Goal: Task Accomplishment & Management: Use online tool/utility

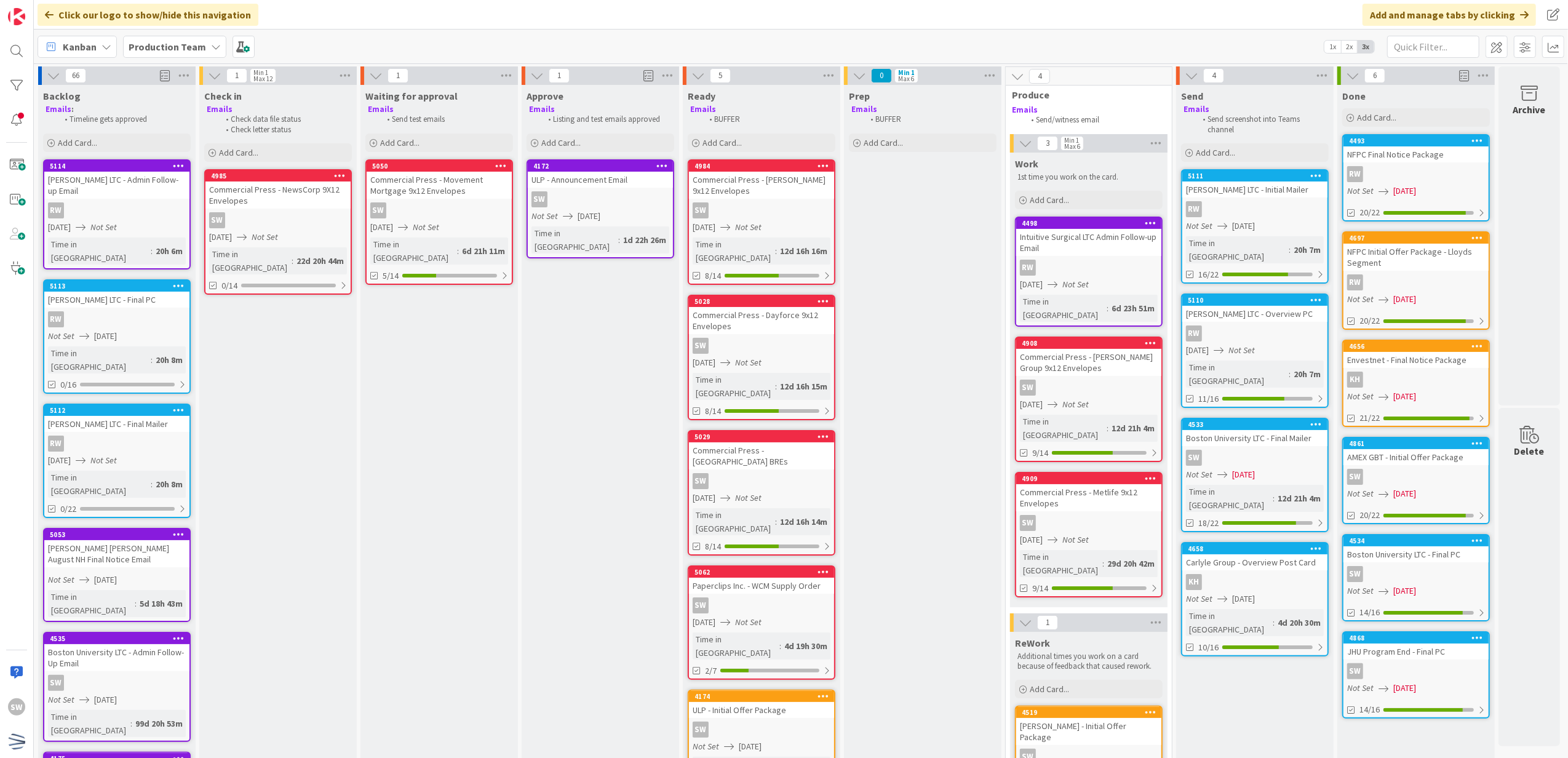
click at [760, 702] on div "ULP - Initial Offer Package" at bounding box center [762, 710] width 145 height 16
click at [760, 636] on div "66 Backlog Emails : Timeline gets approved Add Card... 5114 [PERSON_NAME] LTC -…" at bounding box center [801, 411] width 1534 height 694
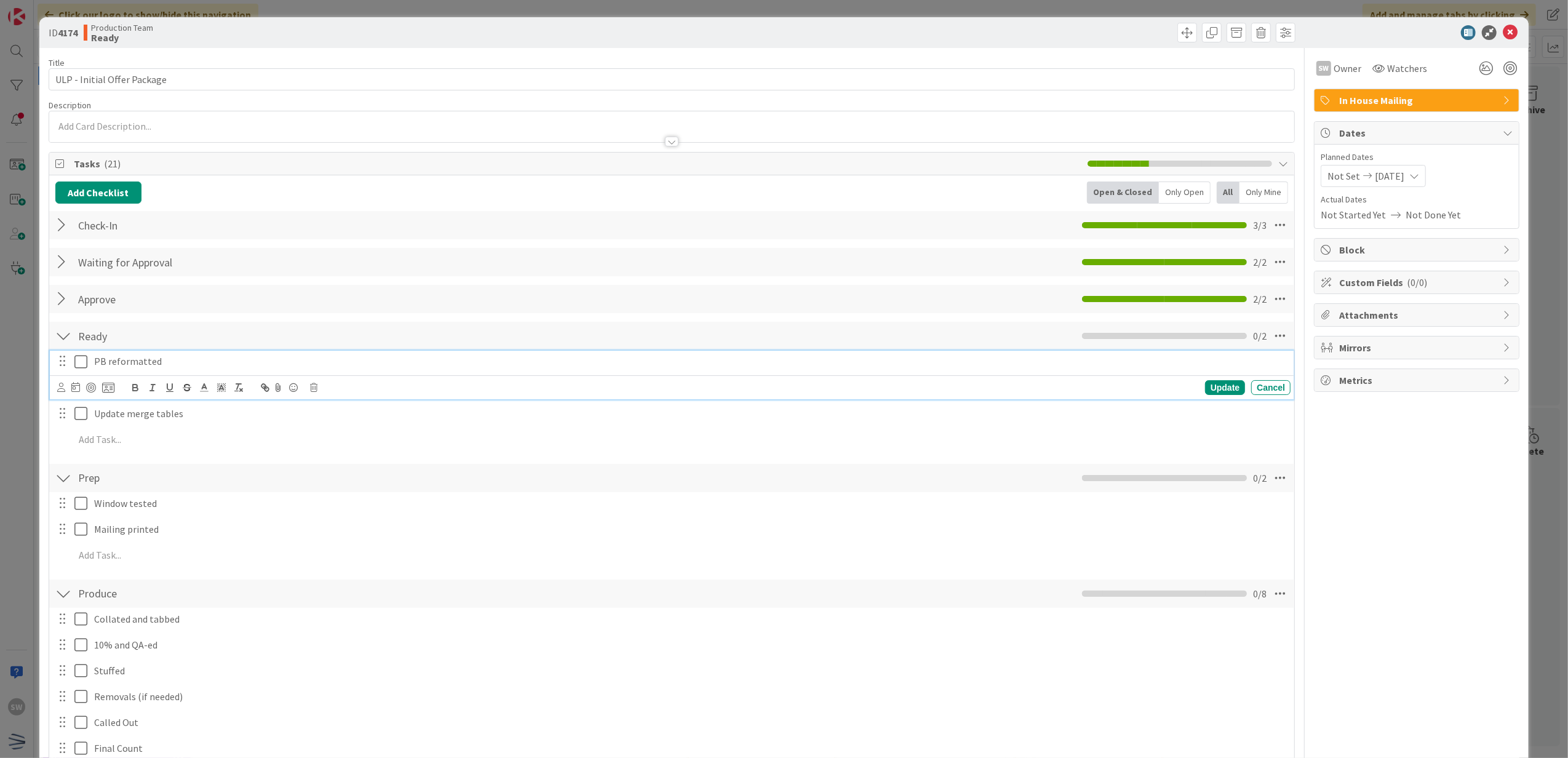
click at [89, 364] on div "PB reformatted" at bounding box center [690, 362] width 1202 height 22
click at [75, 358] on icon at bounding box center [80, 362] width 13 height 15
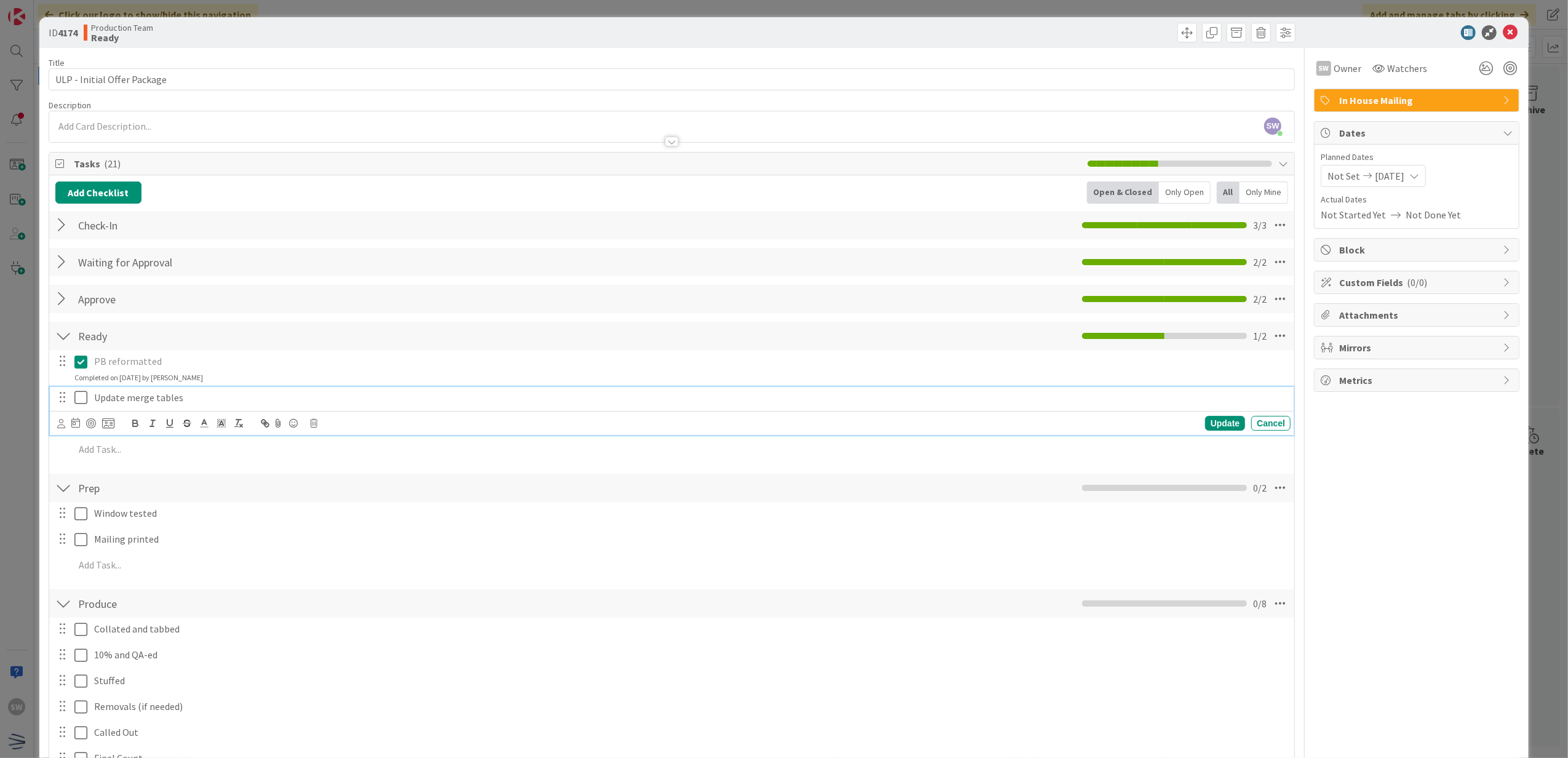
click at [81, 400] on icon at bounding box center [80, 398] width 13 height 15
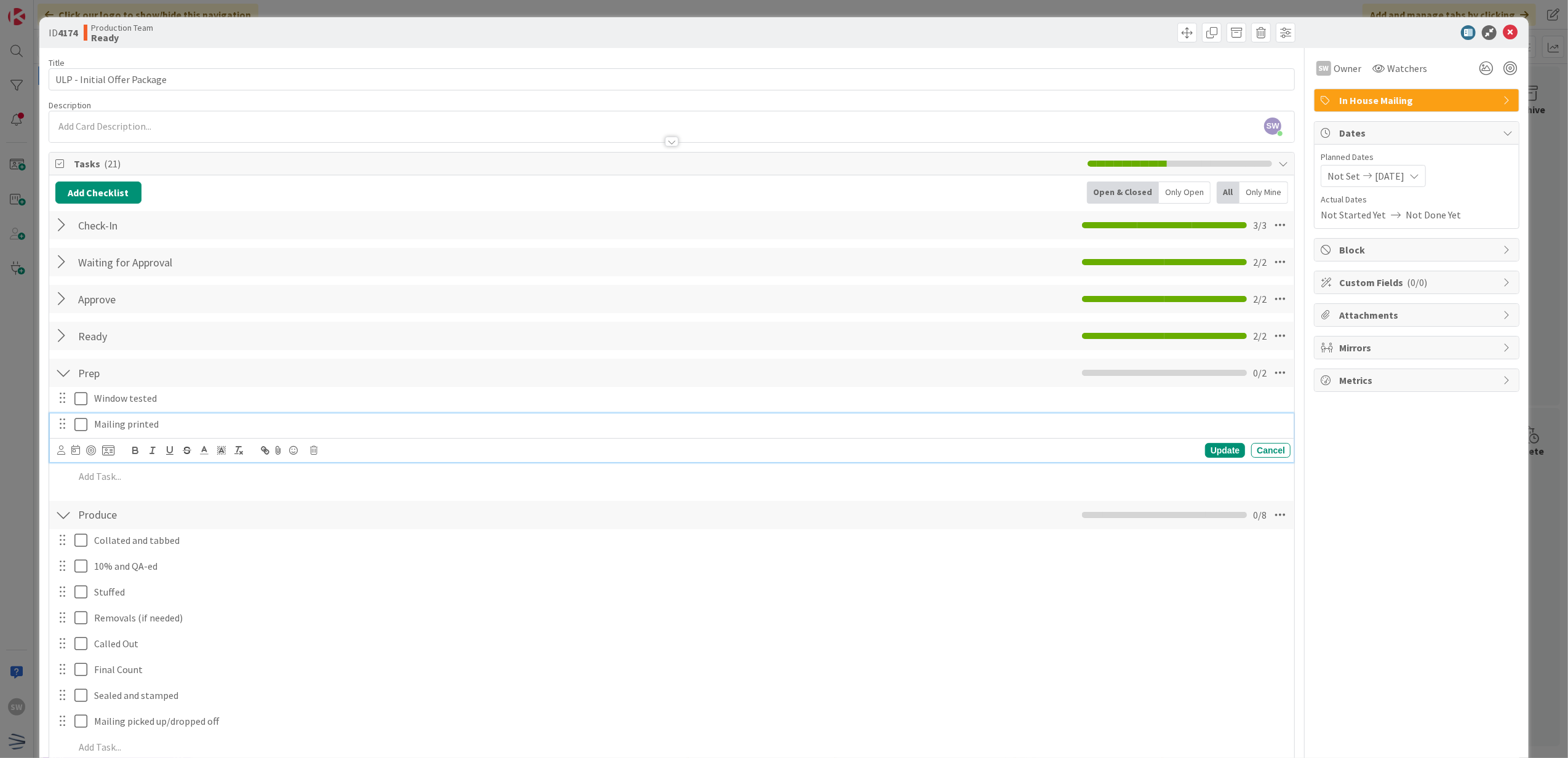
click at [77, 426] on icon at bounding box center [80, 425] width 13 height 15
click at [84, 402] on icon at bounding box center [80, 399] width 13 height 15
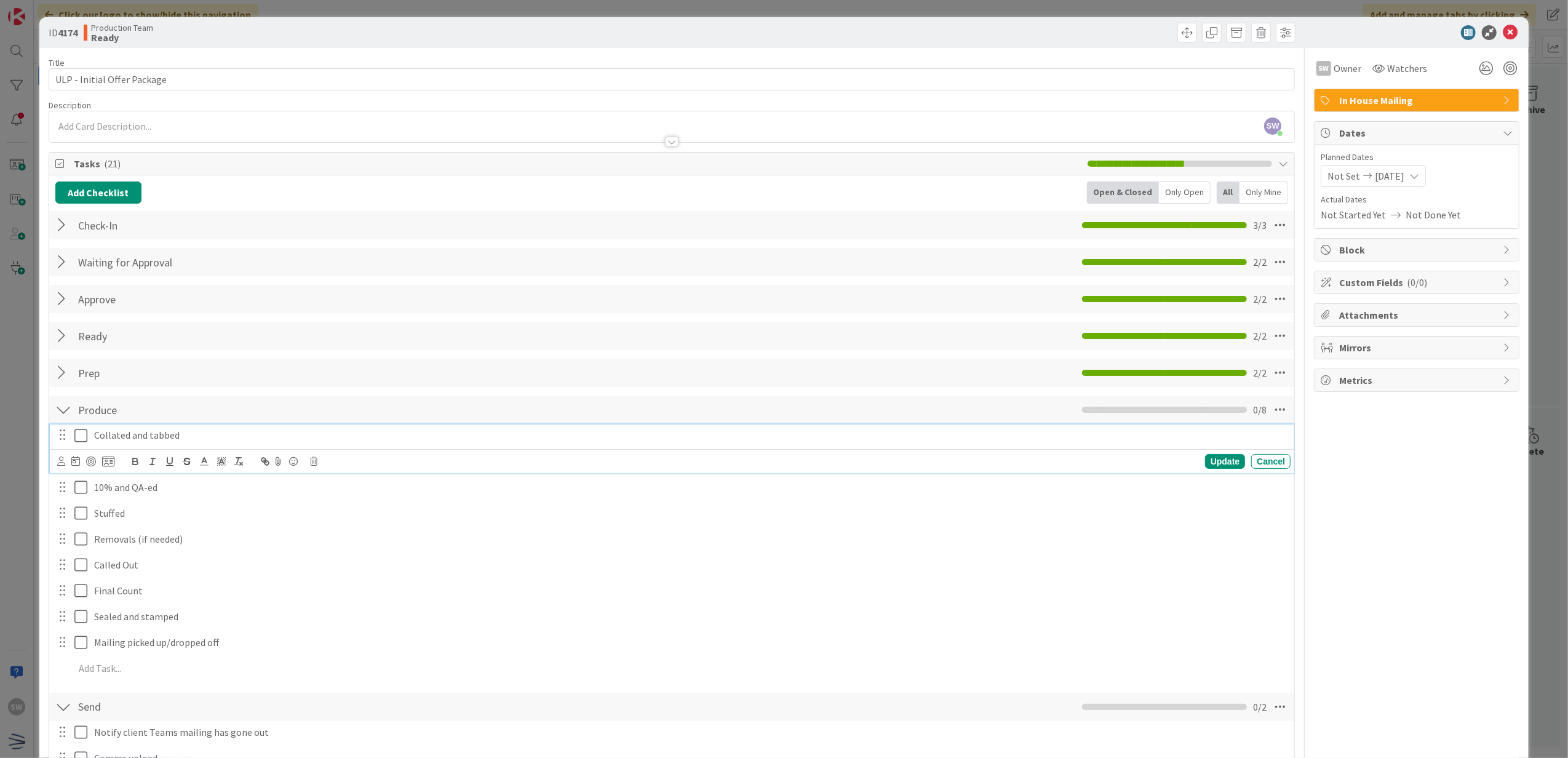
click at [84, 444] on button at bounding box center [82, 436] width 15 height 20
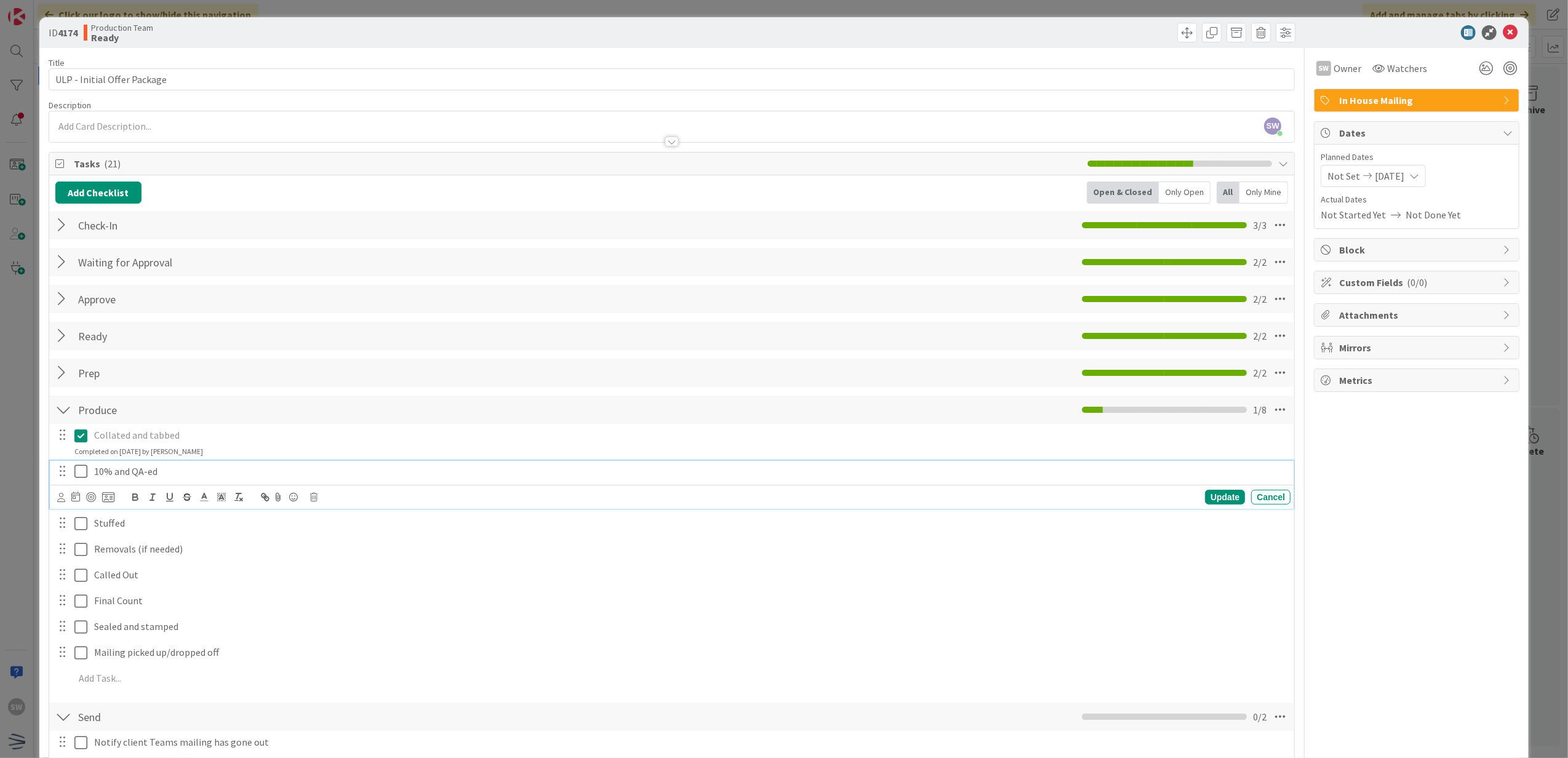
click at [82, 468] on icon at bounding box center [80, 471] width 13 height 15
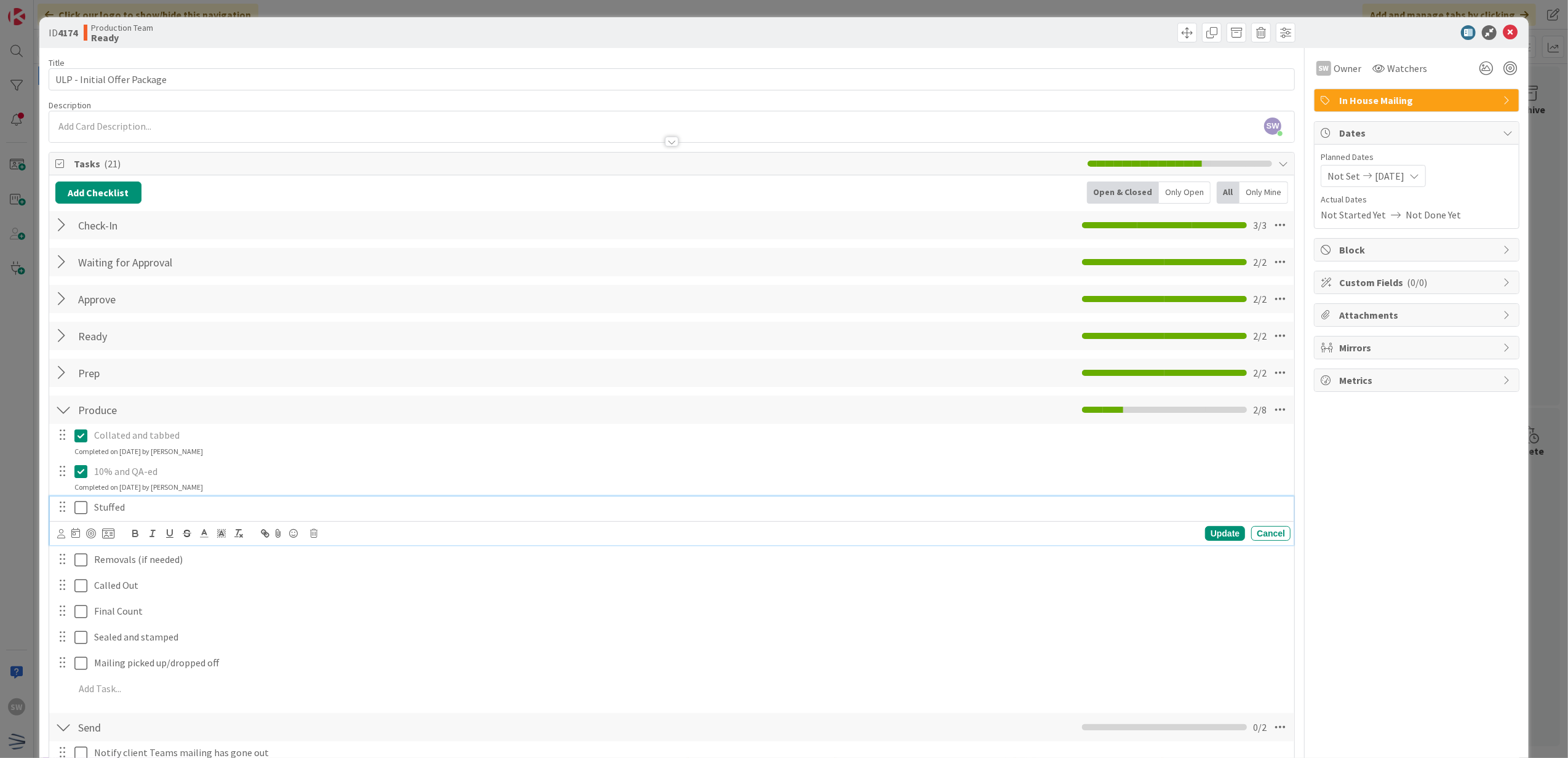
click at [76, 505] on icon at bounding box center [80, 508] width 13 height 15
click at [74, 552] on button at bounding box center [82, 544] width 15 height 20
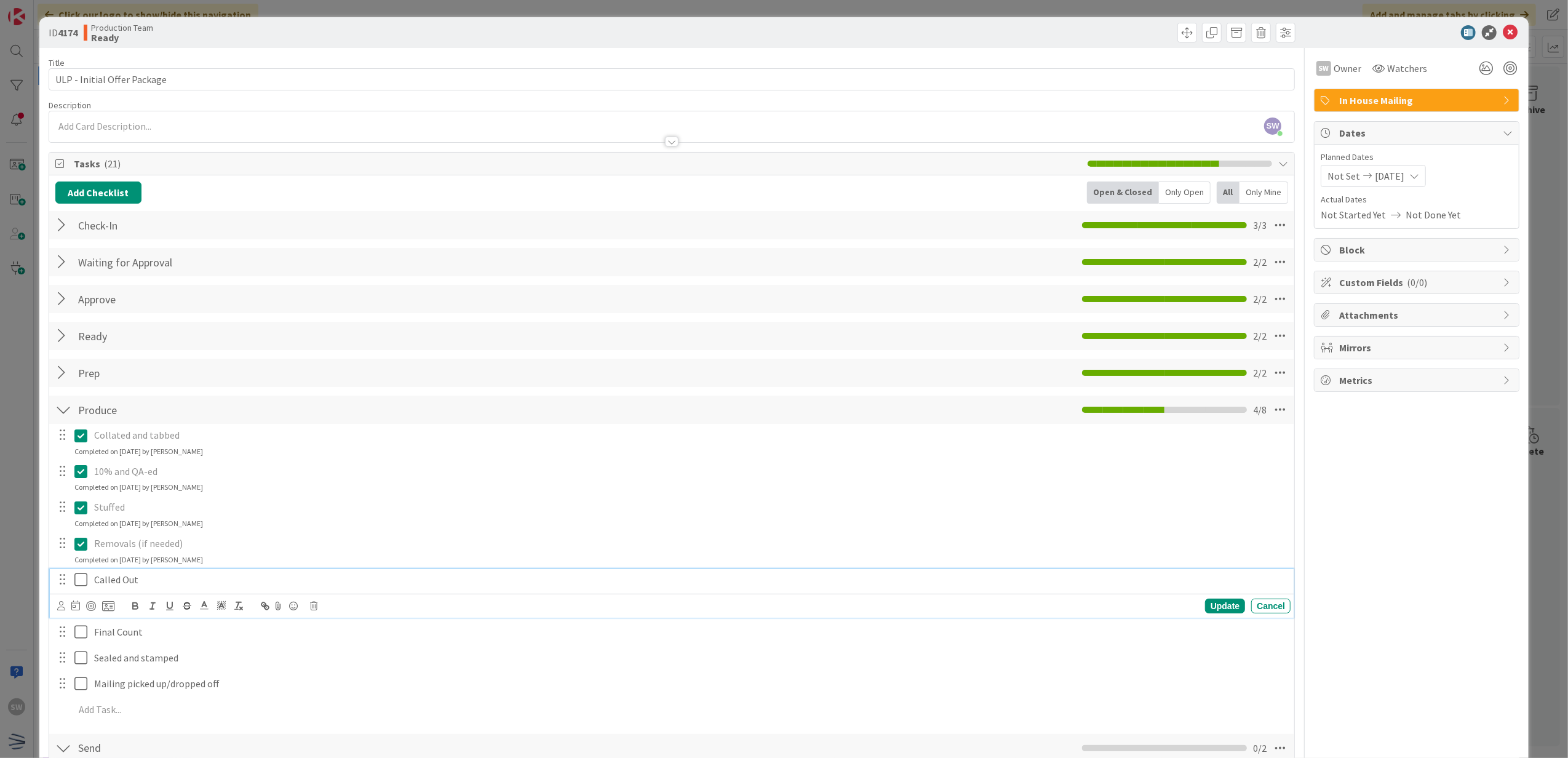
click at [75, 577] on icon at bounding box center [80, 580] width 13 height 15
click at [79, 609] on icon at bounding box center [80, 616] width 13 height 15
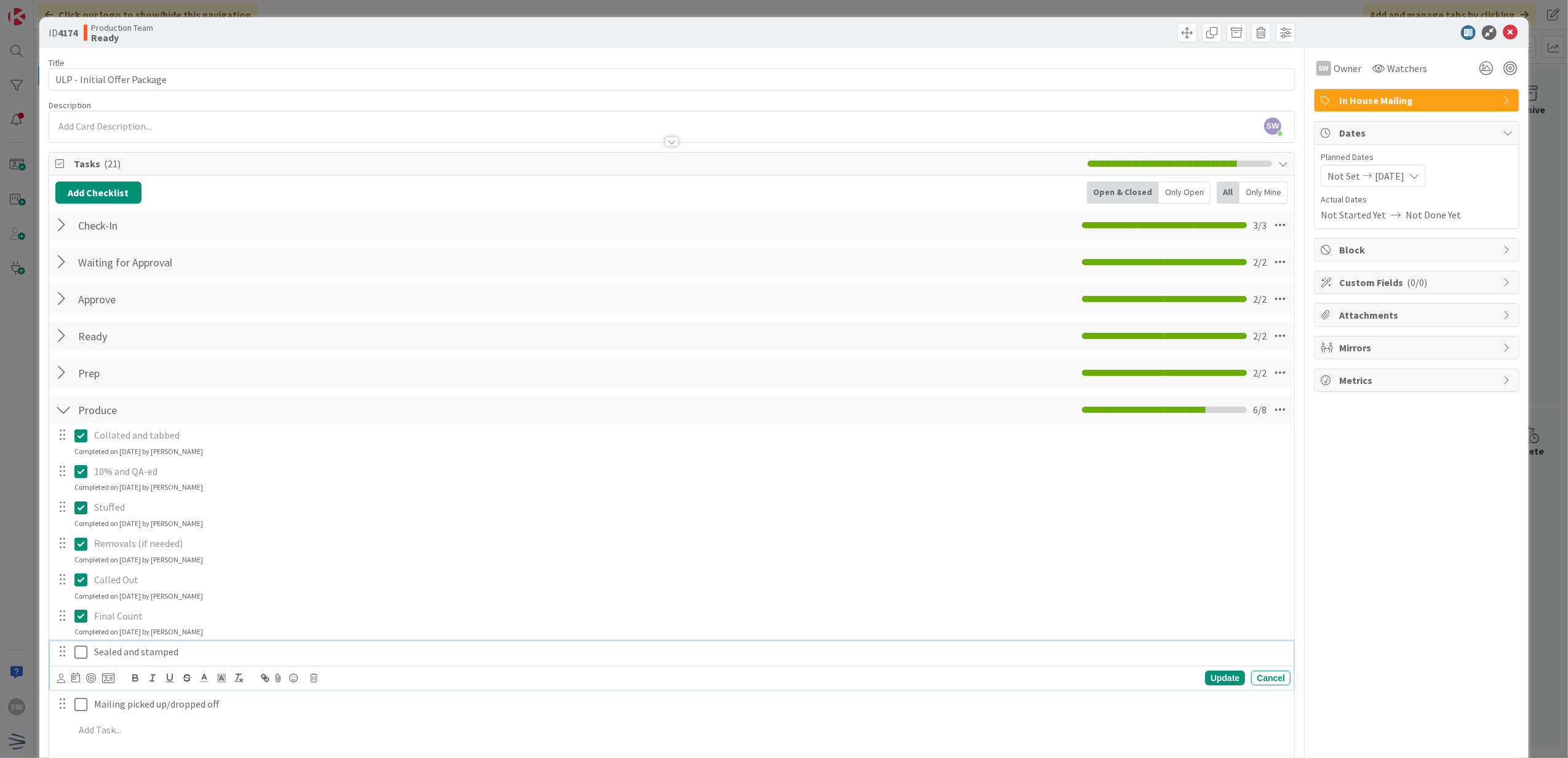
click at [77, 651] on icon at bounding box center [80, 653] width 13 height 15
click at [1499, 42] on div "ID 4174 Production Team Ready" at bounding box center [784, 32] width 1490 height 31
click at [1503, 26] on icon at bounding box center [1511, 32] width 15 height 15
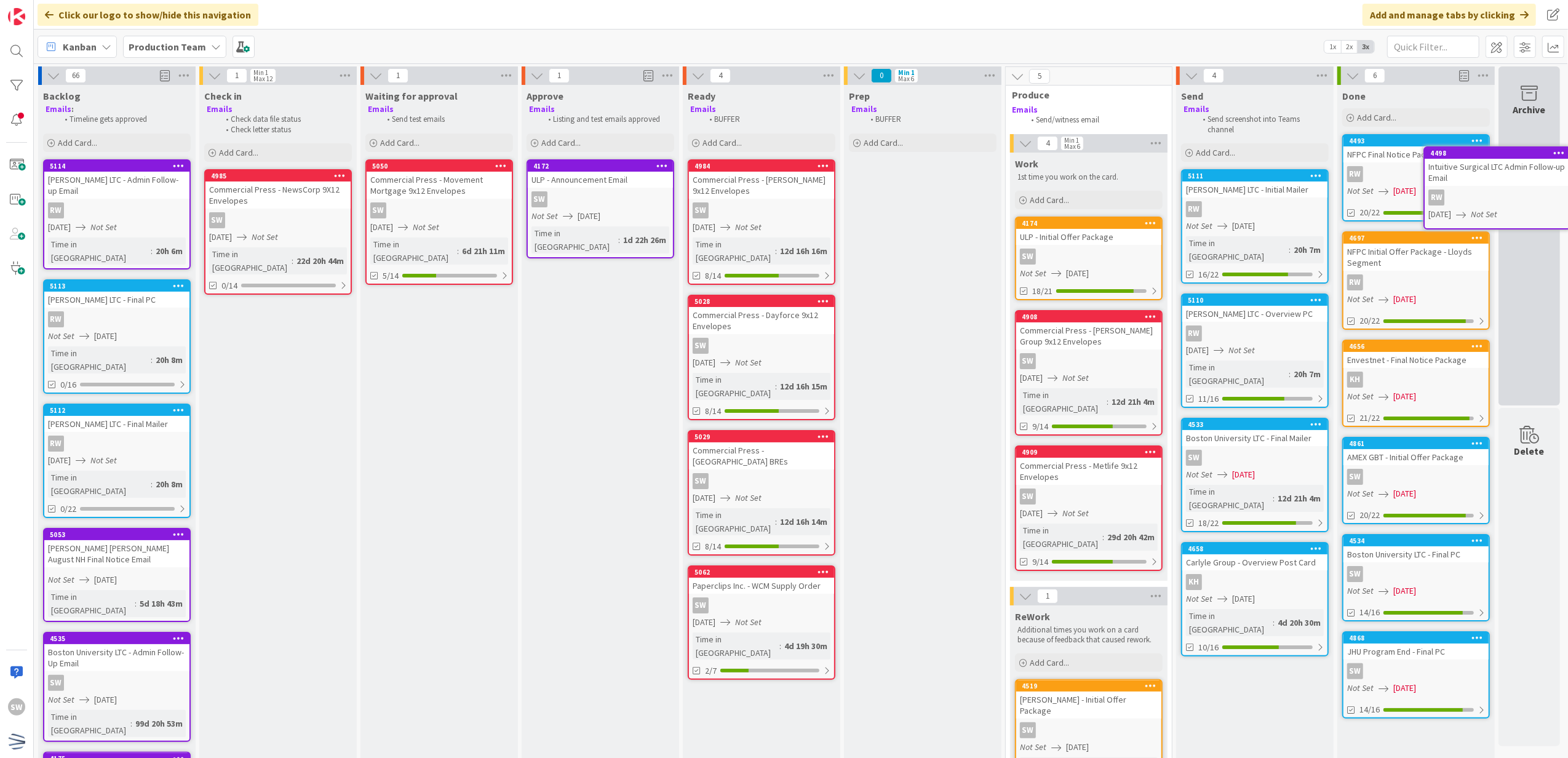
scroll to position [0, 9]
